Goal: Information Seeking & Learning: Learn about a topic

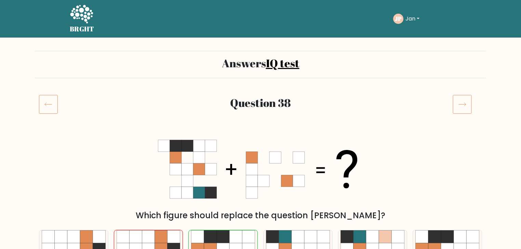
scroll to position [171, 0]
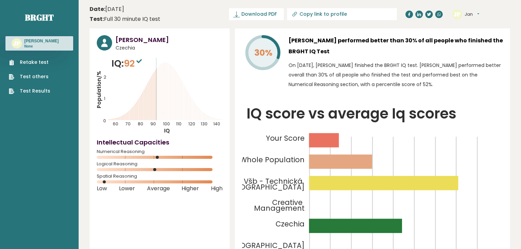
scroll to position [1883, 0]
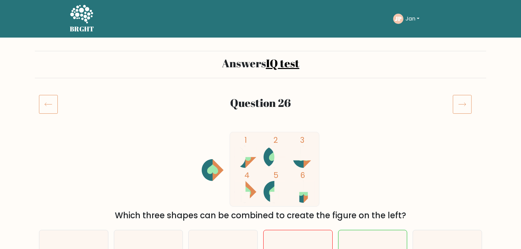
scroll to position [86, 0]
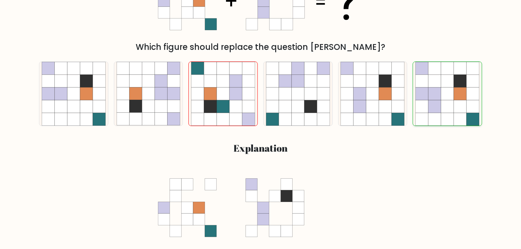
scroll to position [171, 0]
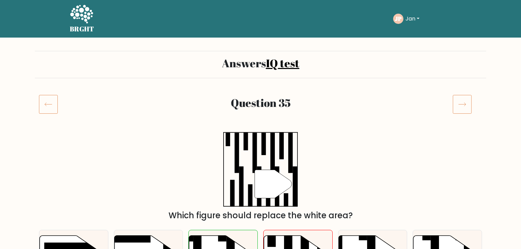
scroll to position [86, 0]
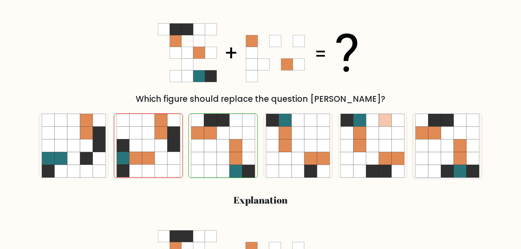
scroll to position [116, 0]
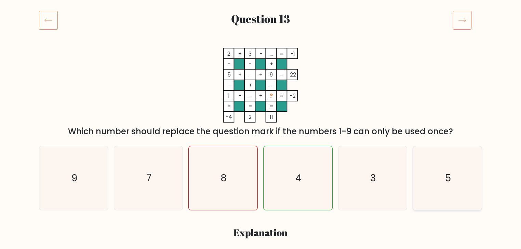
scroll to position [82, 0]
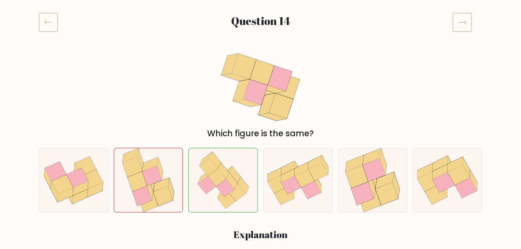
scroll to position [109, 0]
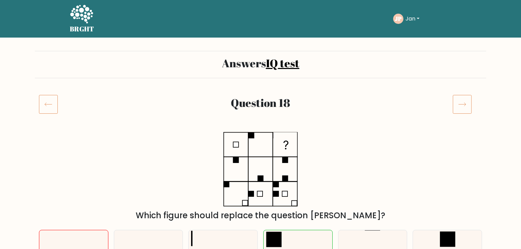
scroll to position [82, 0]
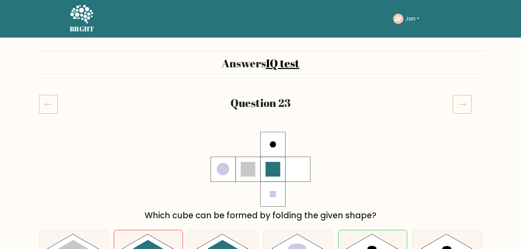
scroll to position [82, 0]
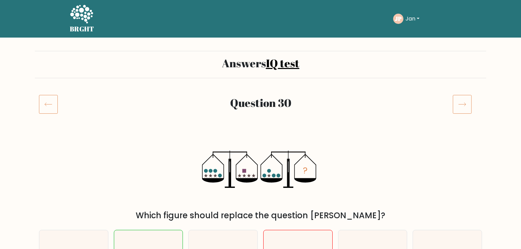
scroll to position [82, 0]
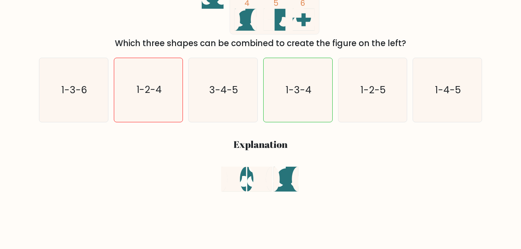
scroll to position [164, 0]
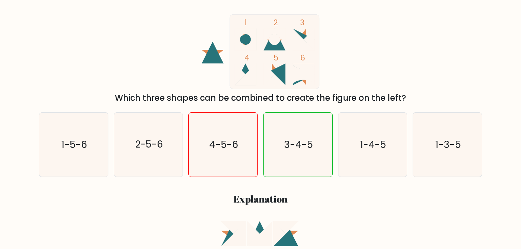
scroll to position [109, 0]
